Goal: Information Seeking & Learning: Find specific fact

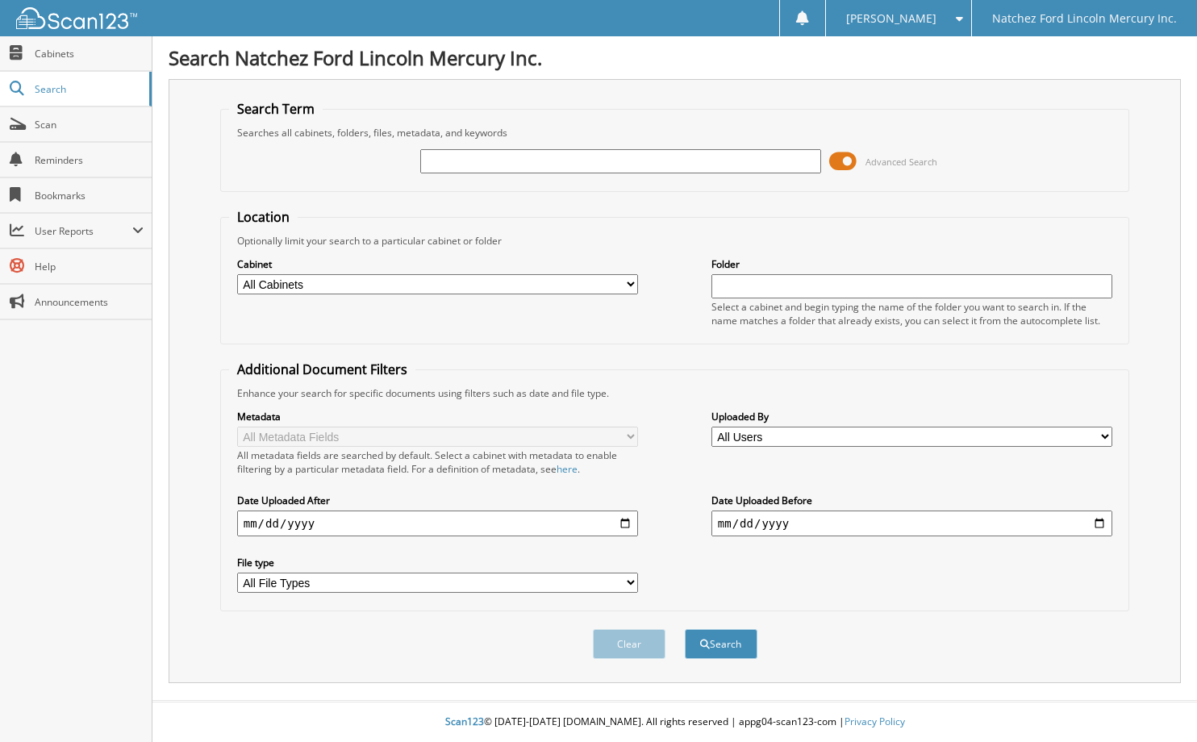
click at [432, 158] on input "text" at bounding box center [620, 161] width 401 height 24
type input "TITLE WORK TO KENTUCKY"
click at [685, 629] on button "Search" at bounding box center [721, 644] width 73 height 30
click at [481, 166] on input "text" at bounding box center [620, 161] width 401 height 24
type input "[US_STATE]"
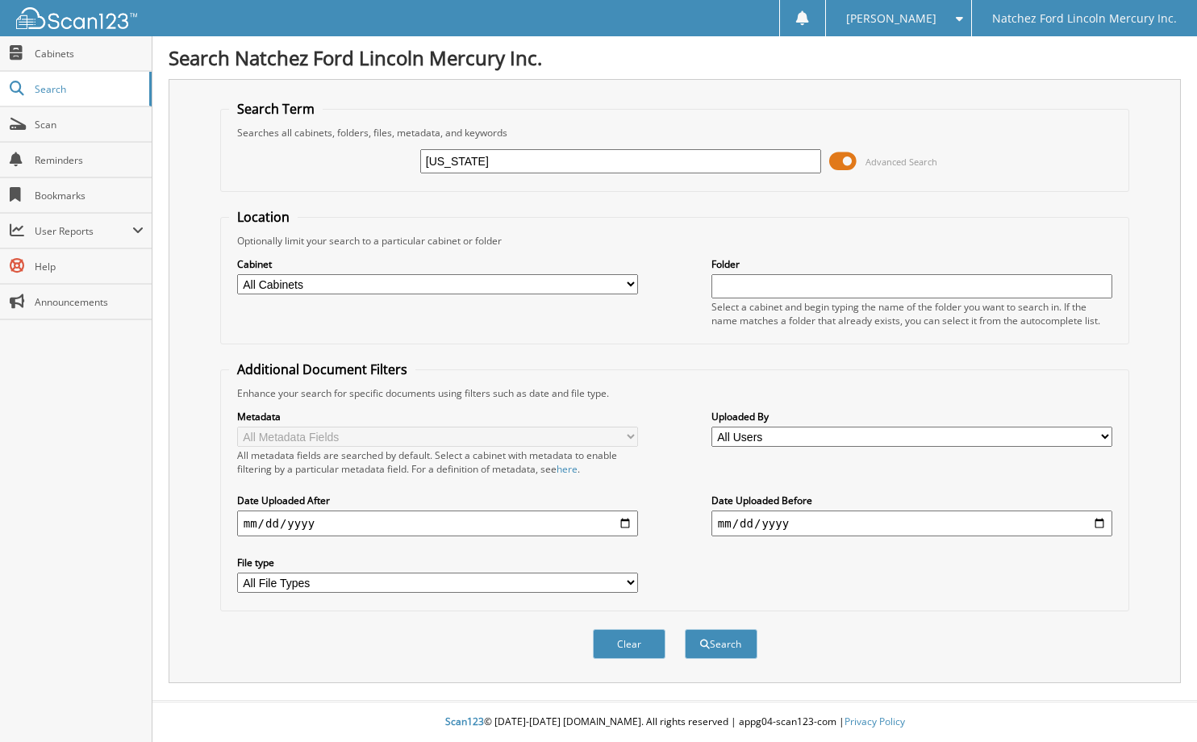
click at [631, 282] on select "All Cabinets ACCOUNTS PAYABLE ACCOUNTS RECEIVABLE BOYETTE AUTO SALES CAR DEALS …" at bounding box center [437, 284] width 401 height 20
select select "2273"
click at [237, 274] on select "All Cabinets ACCOUNTS PAYABLE ACCOUNTS RECEIVABLE BOYETTE AUTO SALES CAR DEALS …" at bounding box center [437, 284] width 401 height 20
click at [724, 644] on button "Search" at bounding box center [721, 644] width 73 height 30
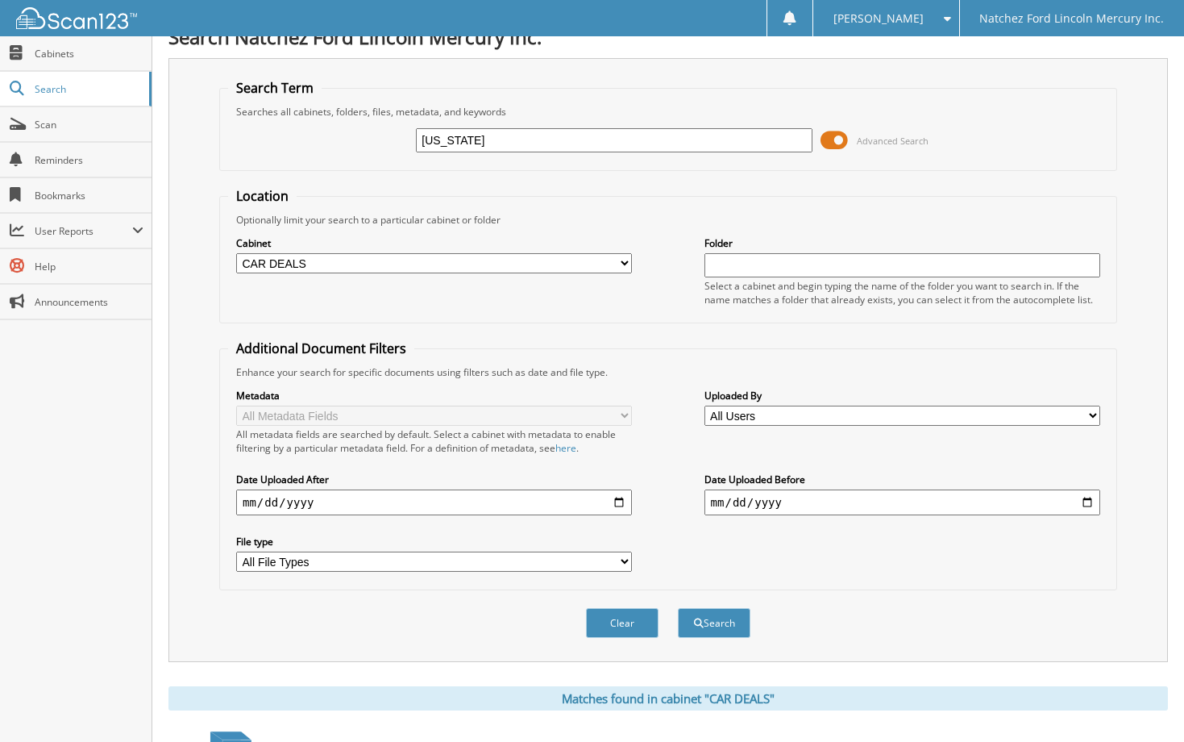
scroll to position [7, 0]
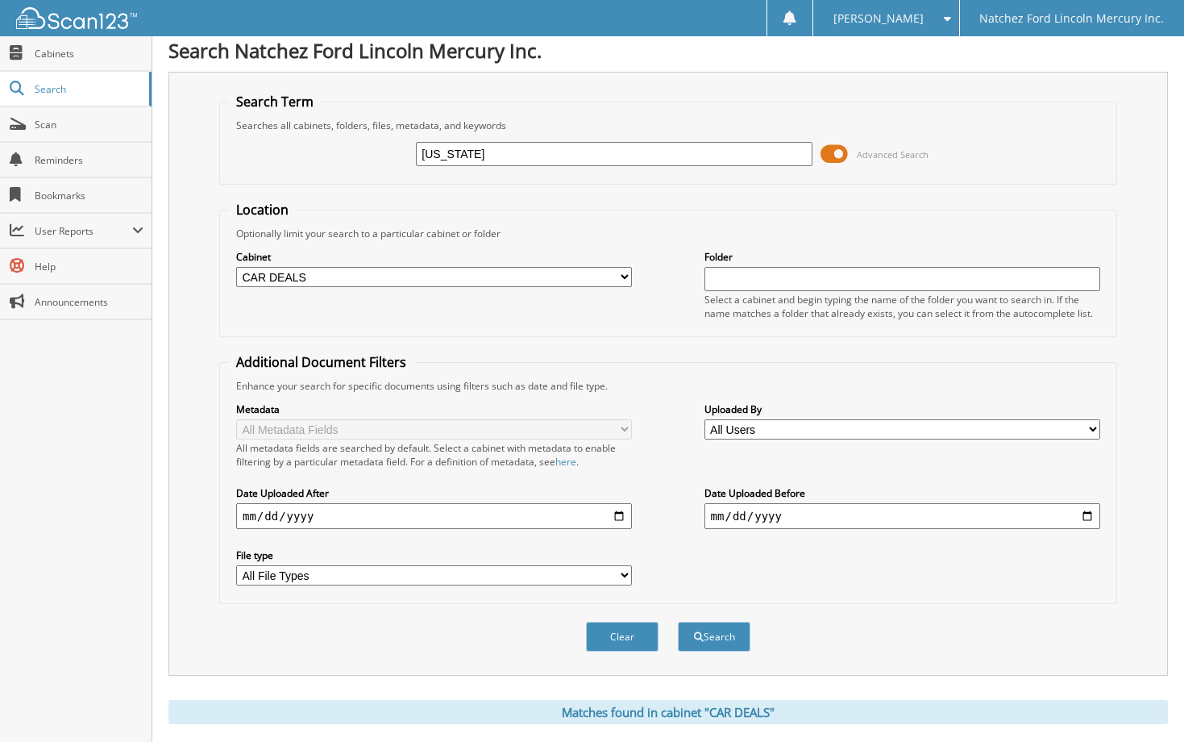
click at [623, 272] on select "All Cabinets ACCOUNTS PAYABLE ACCOUNTS RECEIVABLE BOYETTE AUTO SALES CAR DEALS …" at bounding box center [434, 277] width 396 height 20
select select "22925"
click at [236, 267] on select "All Cabinets ACCOUNTS PAYABLE ACCOUNTS RECEIVABLE BOYETTE AUTO SALES CAR DEALS …" at bounding box center [434, 277] width 396 height 20
click at [726, 637] on button "Search" at bounding box center [714, 637] width 73 height 30
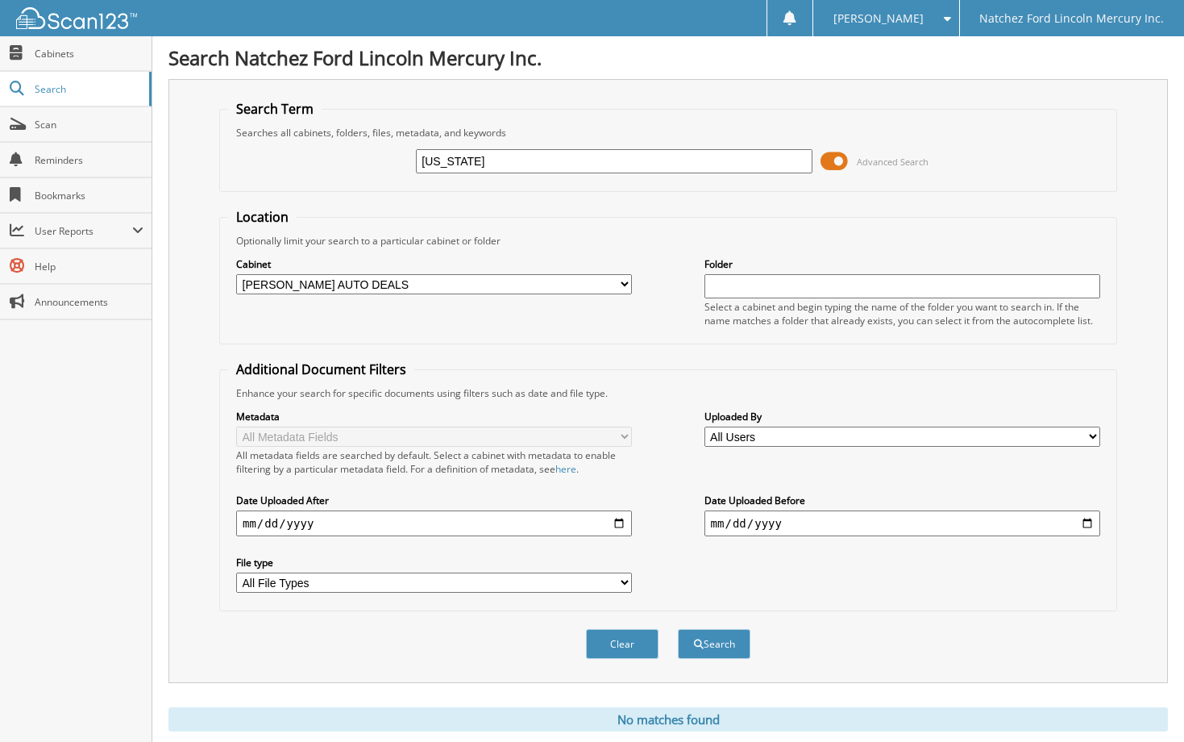
click at [627, 284] on select "All Cabinets ACCOUNTS PAYABLE ACCOUNTS RECEIVABLE BOYETTE AUTO SALES CAR DEALS …" at bounding box center [434, 284] width 396 height 20
click at [622, 205] on form "Search Term Searches all cabinets, folders, files, metadata, and keywords KENTU…" at bounding box center [668, 388] width 898 height 577
click at [551, 160] on input "KENTUCKY" at bounding box center [614, 161] width 396 height 24
type input "KY"
click at [625, 285] on select "All Cabinets ACCOUNTS PAYABLE ACCOUNTS RECEIVABLE BOYETTE AUTO SALES CAR DEALS …" at bounding box center [434, 284] width 396 height 20
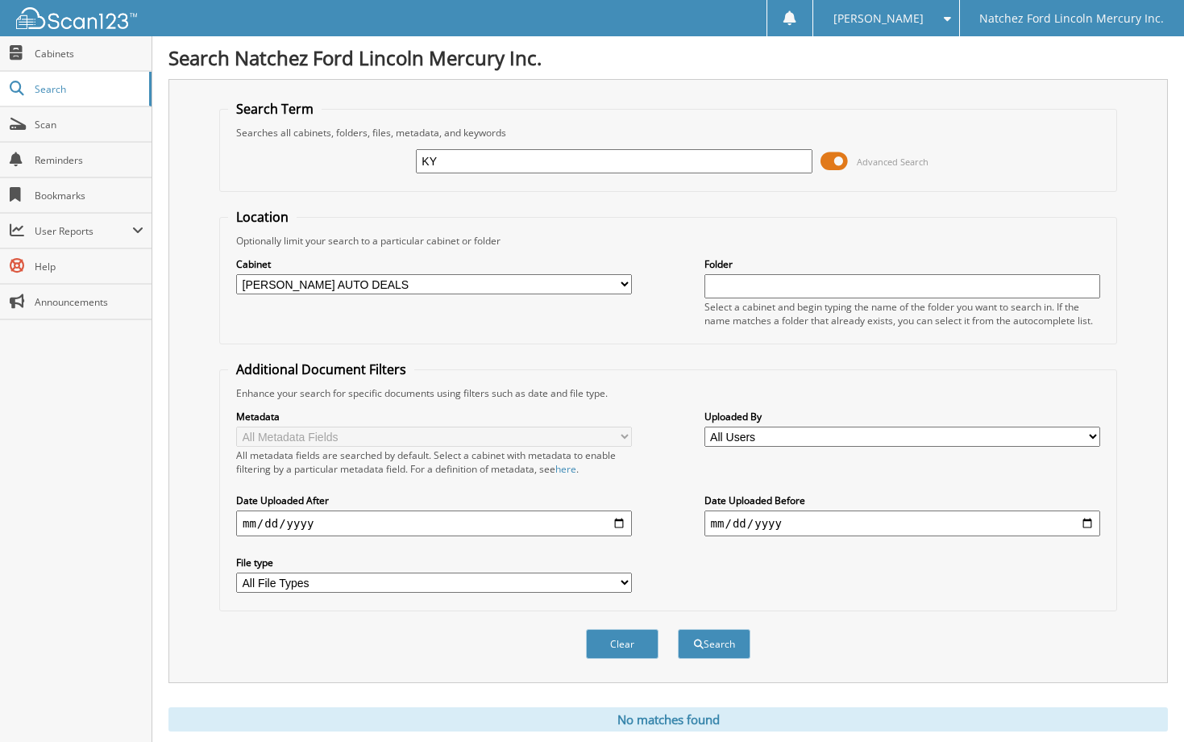
select select "2273"
click at [236, 274] on select "All Cabinets ACCOUNTS PAYABLE ACCOUNTS RECEIVABLE BOYETTE AUTO SALES CAR DEALS …" at bounding box center [434, 284] width 396 height 20
click at [704, 652] on button "Search" at bounding box center [714, 644] width 73 height 30
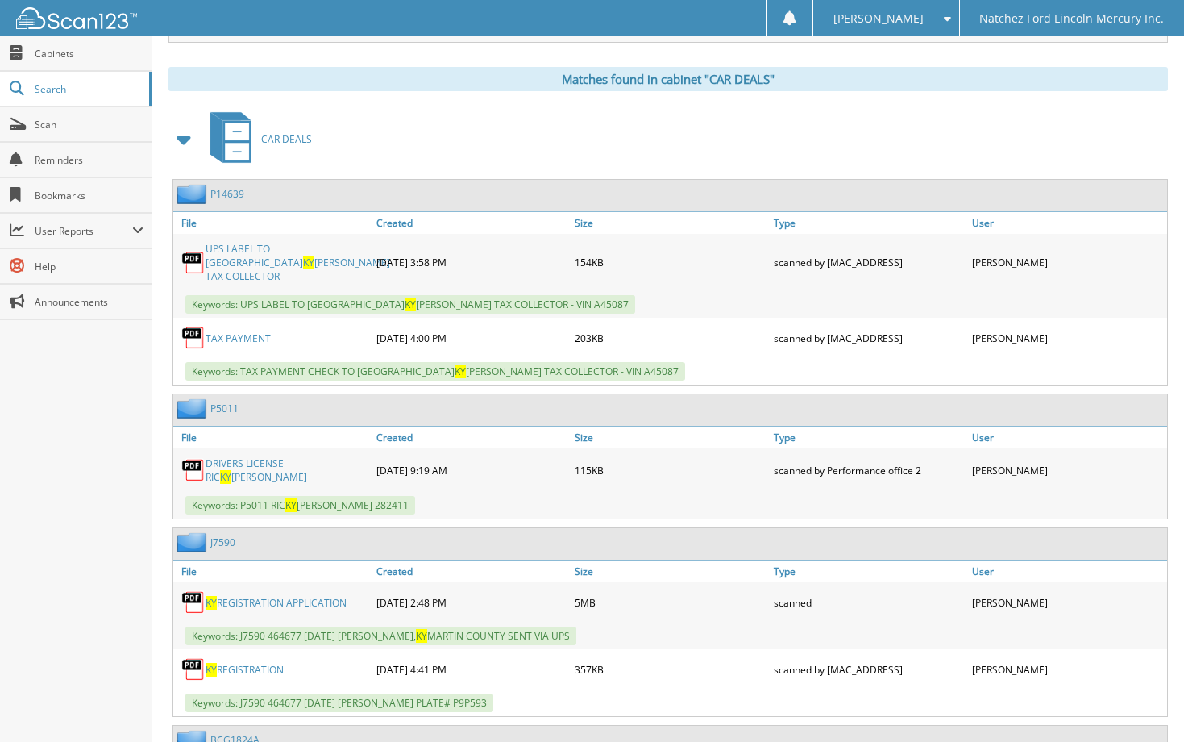
scroll to position [645, 0]
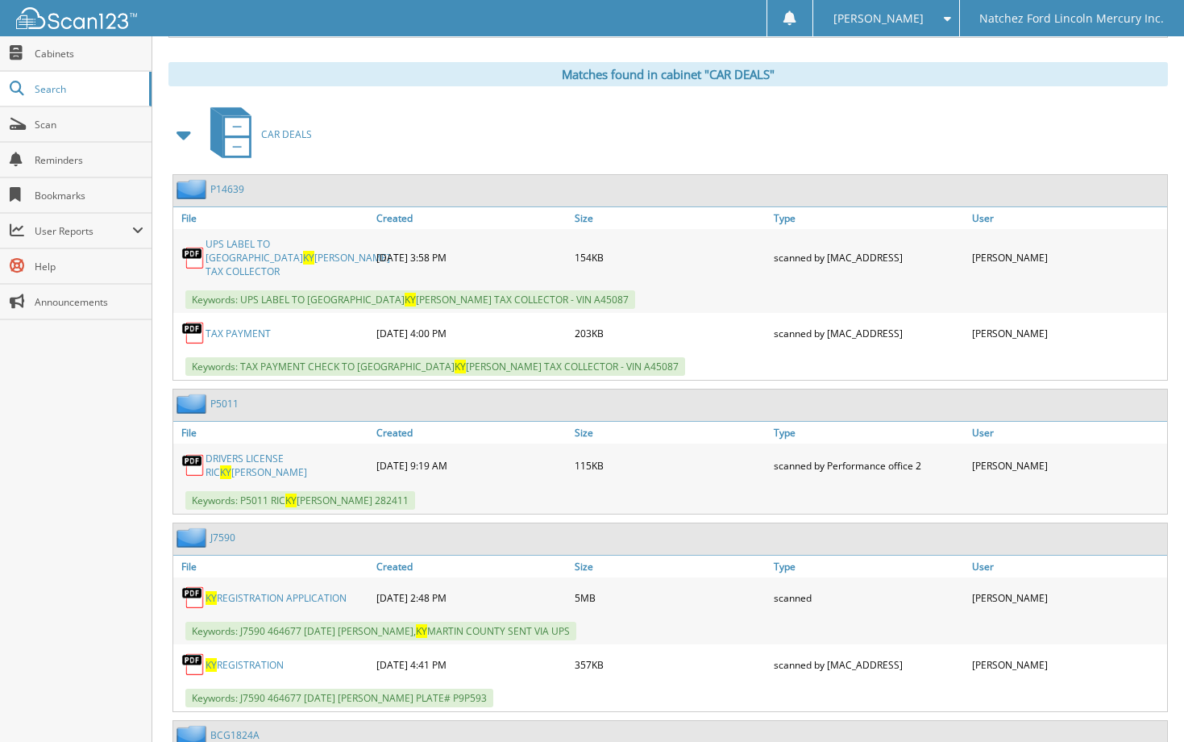
click at [269, 591] on link "KY REGISTRATION APPLICATION" at bounding box center [276, 598] width 141 height 14
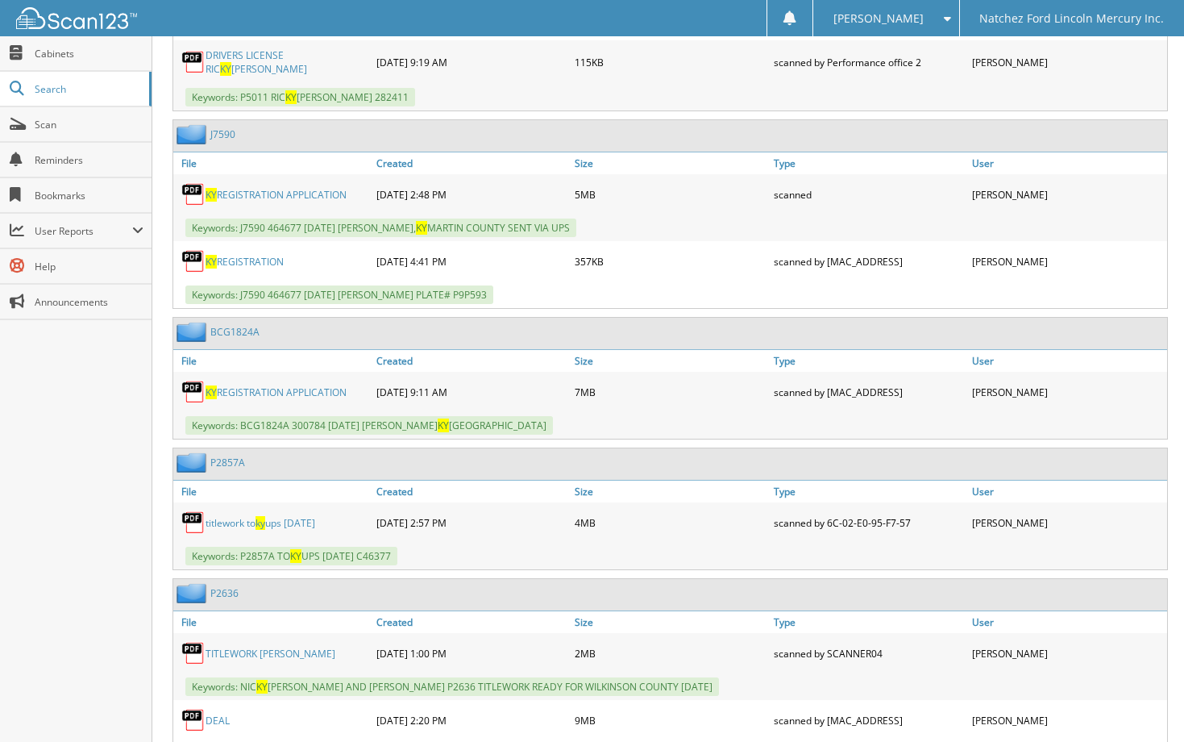
scroll to position [1129, 0]
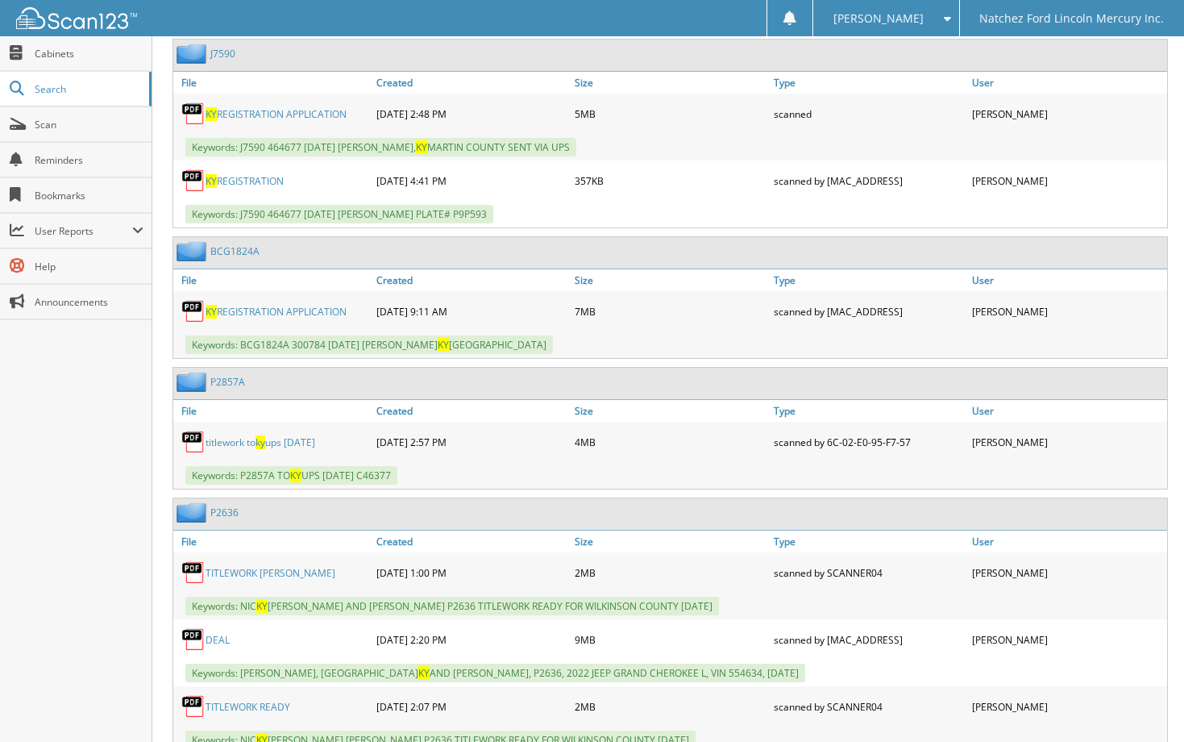
click at [252, 435] on link "titlework to ky ups [DATE]" at bounding box center [261, 442] width 110 height 14
